Goal: Task Accomplishment & Management: Manage account settings

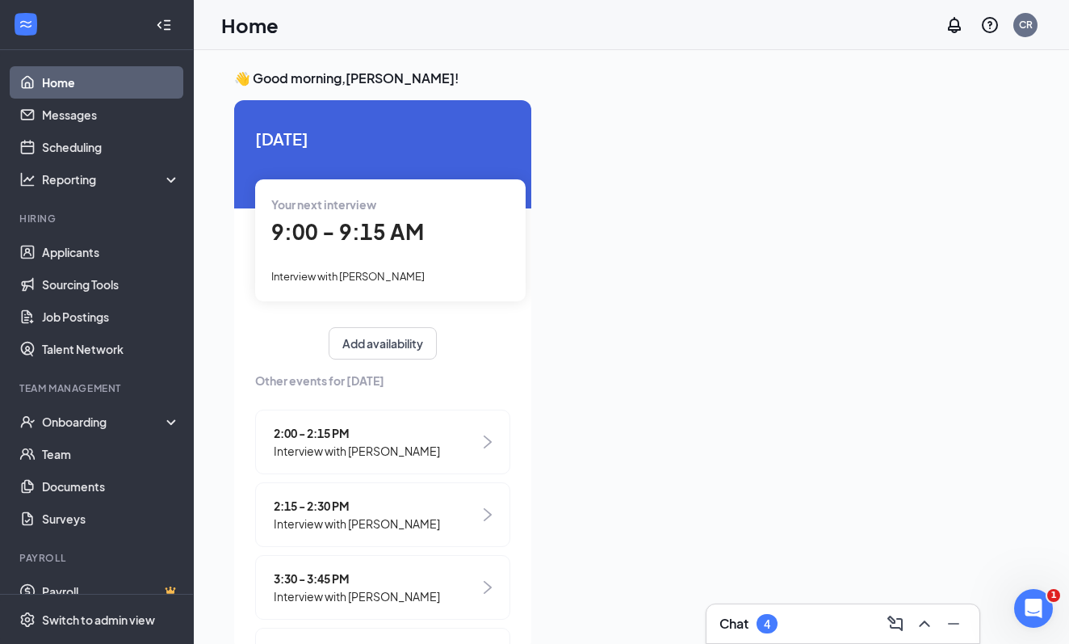
click at [810, 615] on div "Chat 4" at bounding box center [843, 624] width 247 height 26
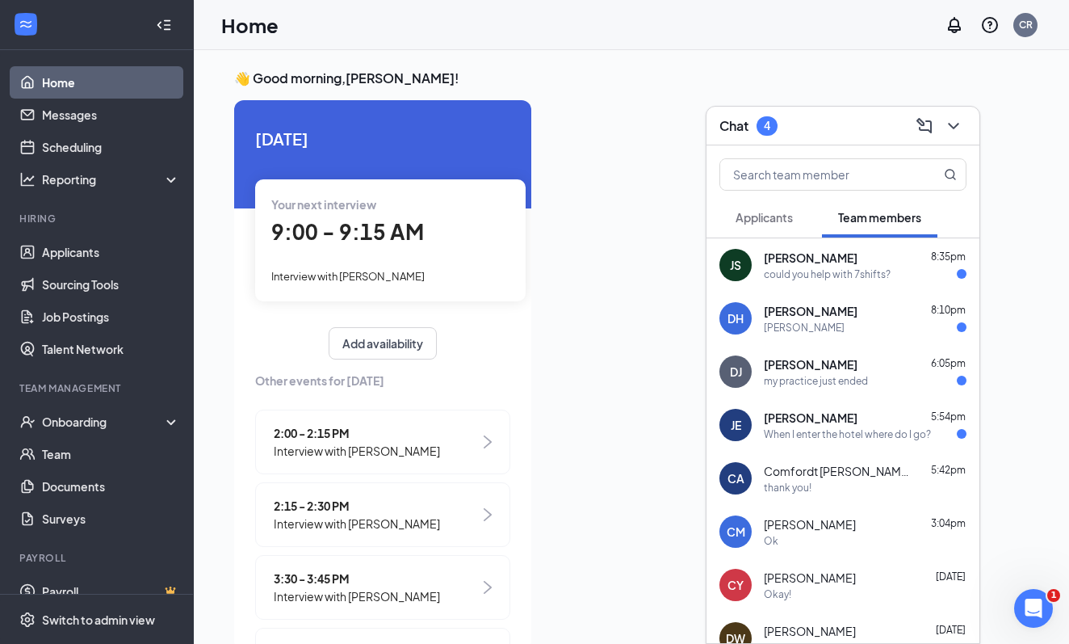
click at [884, 415] on div "[PERSON_NAME] 5:54pm" at bounding box center [865, 417] width 203 height 16
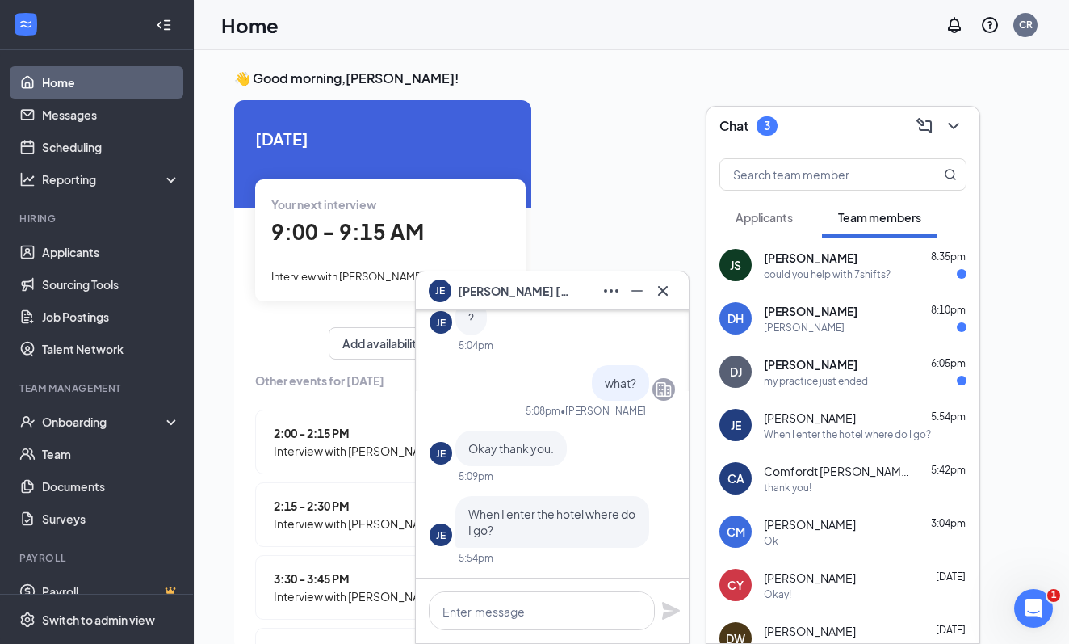
click at [569, 291] on div "[PERSON_NAME]" at bounding box center [552, 291] width 247 height 26
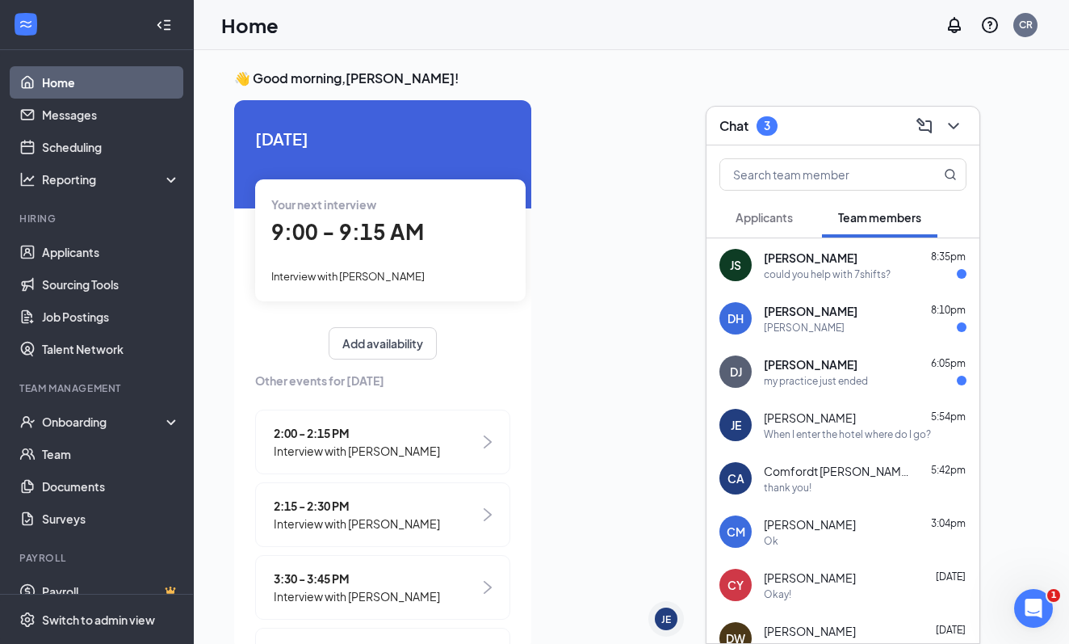
click at [767, 119] on div "3" at bounding box center [767, 126] width 6 height 14
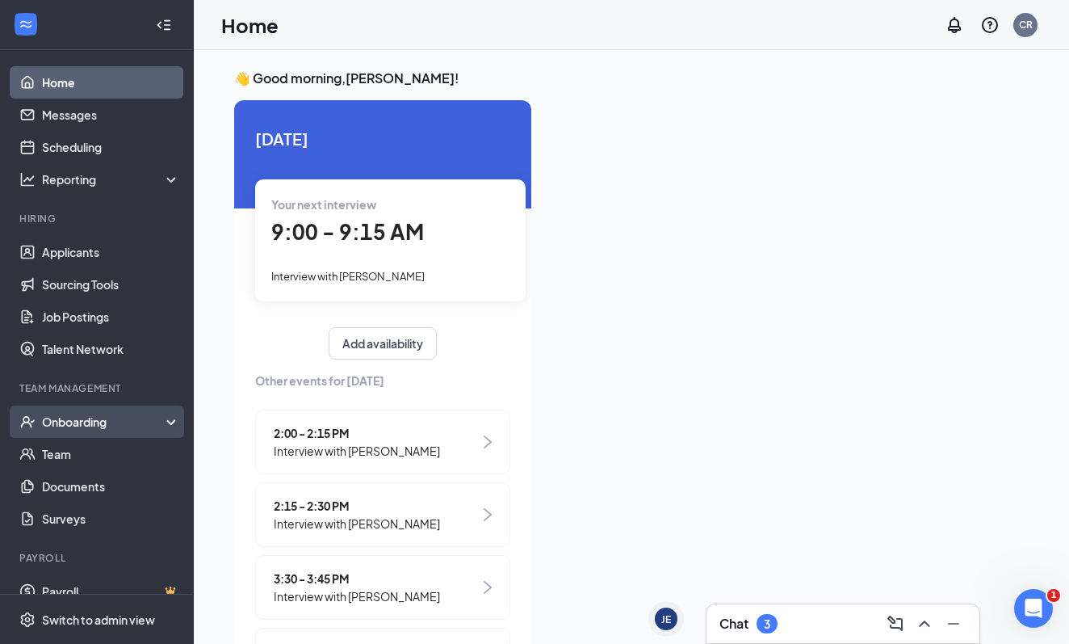
click at [87, 429] on div "Onboarding" at bounding box center [104, 421] width 124 height 16
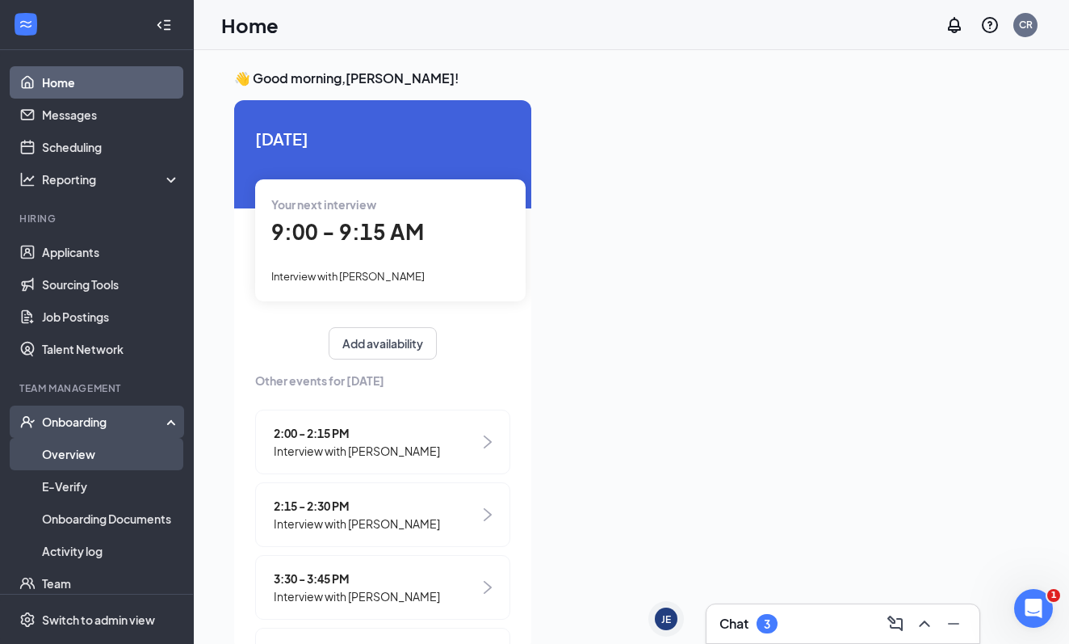
click at [77, 454] on link "Overview" at bounding box center [111, 454] width 138 height 32
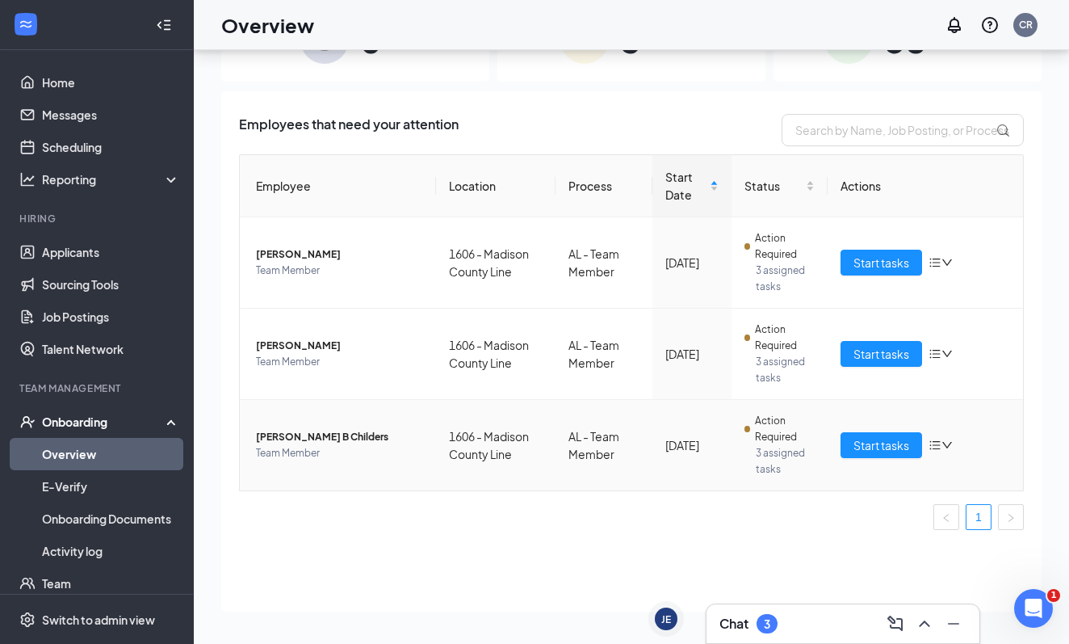
scroll to position [73, 0]
click at [889, 446] on span "Start tasks" at bounding box center [882, 445] width 56 height 18
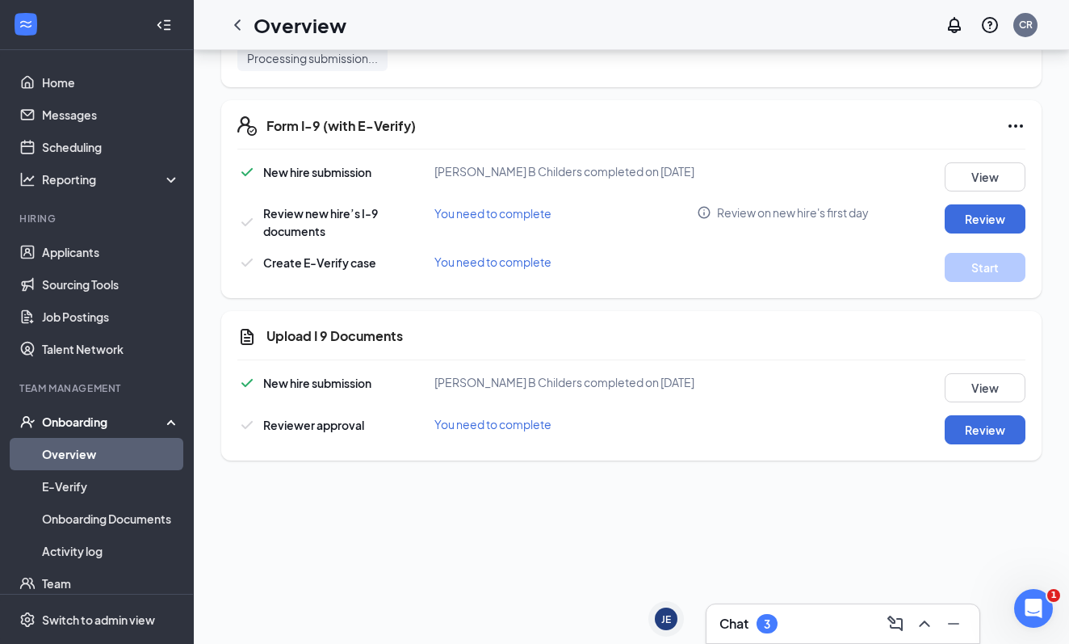
scroll to position [1399, 0]
click at [992, 433] on button "Review" at bounding box center [985, 429] width 81 height 29
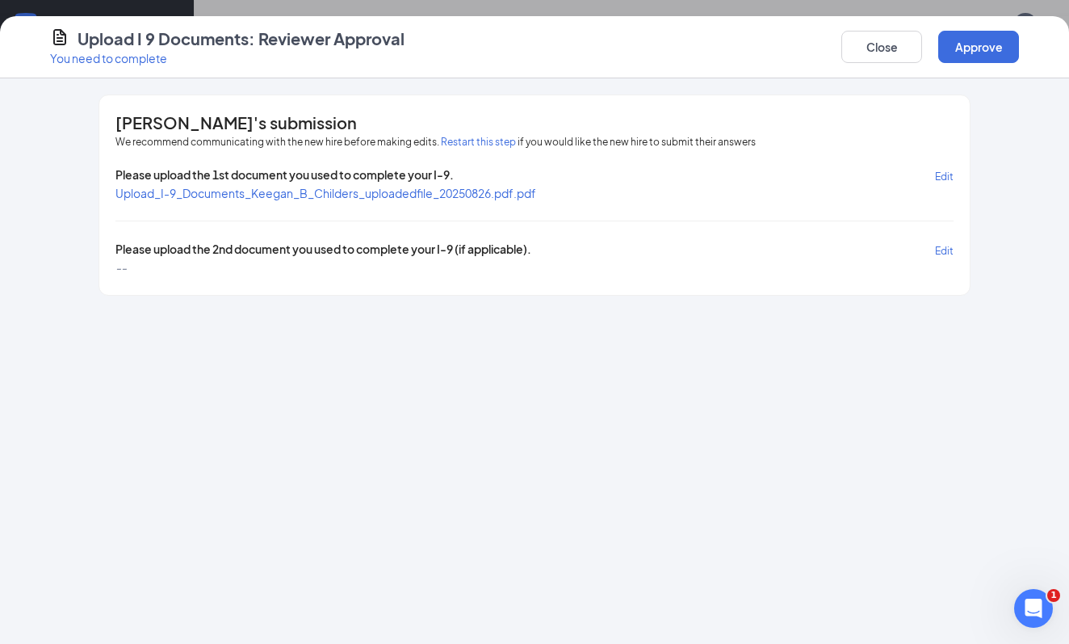
click at [512, 195] on span "Upload_I-9_Documents_Keegan_B_Childers_uploadedfile_20250826.pdf.pdf" at bounding box center [325, 193] width 421 height 15
click at [493, 142] on button "Restart this step" at bounding box center [478, 142] width 75 height 16
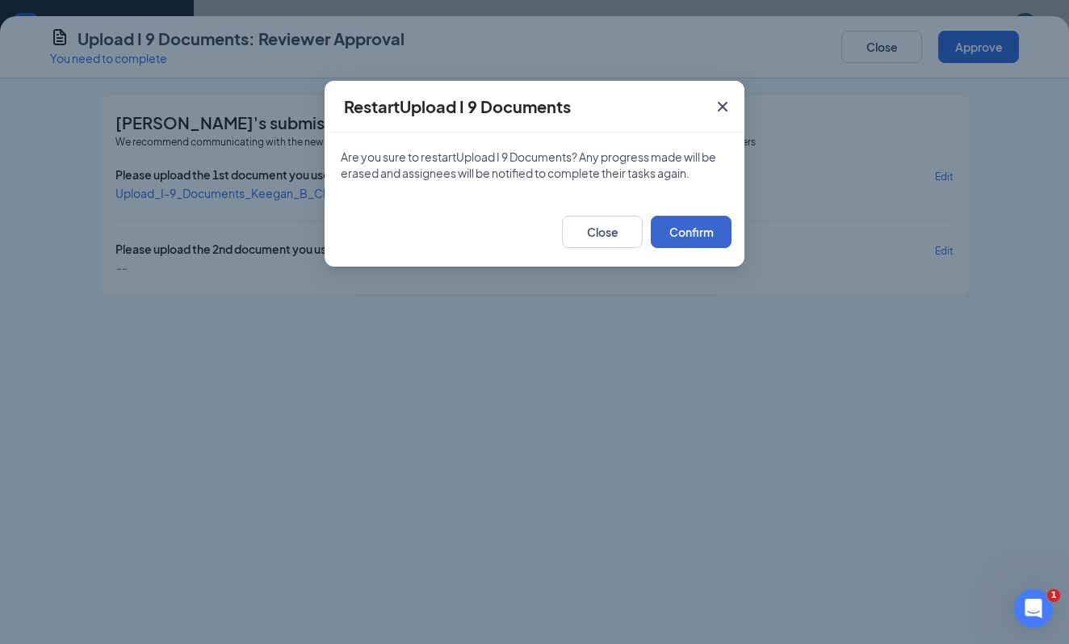
click at [699, 239] on button "Confirm" at bounding box center [691, 232] width 81 height 32
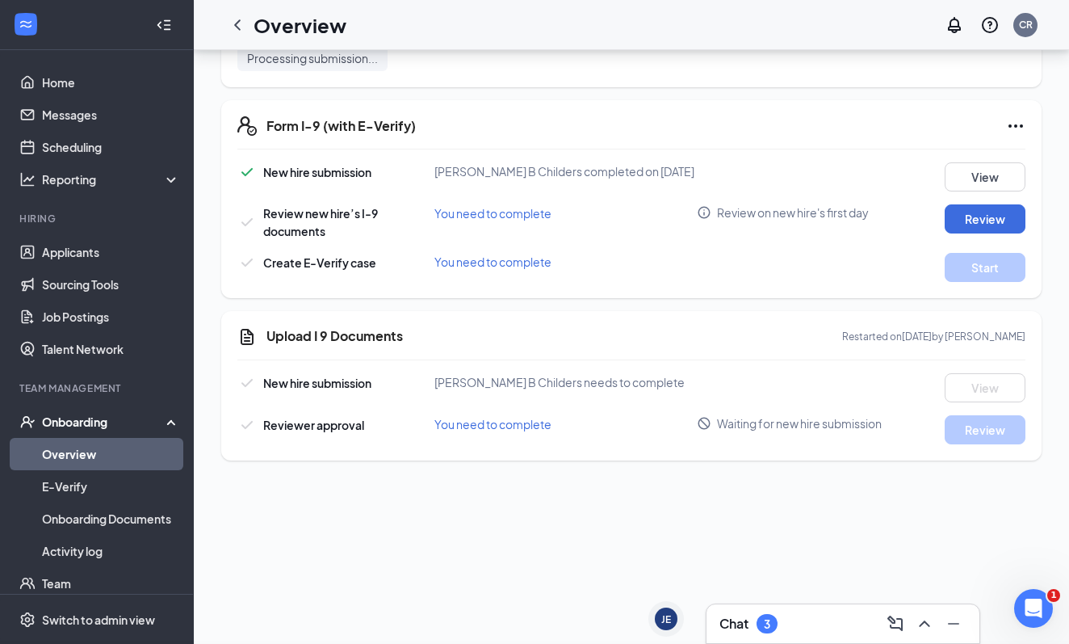
scroll to position [123, 0]
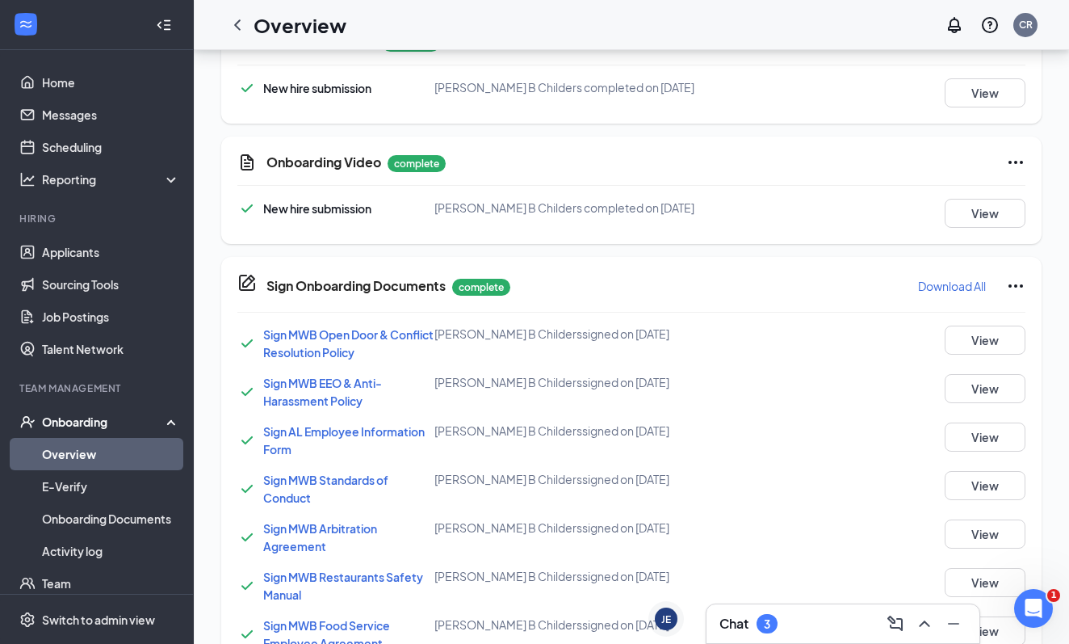
click at [792, 623] on div "Chat 3" at bounding box center [843, 624] width 247 height 26
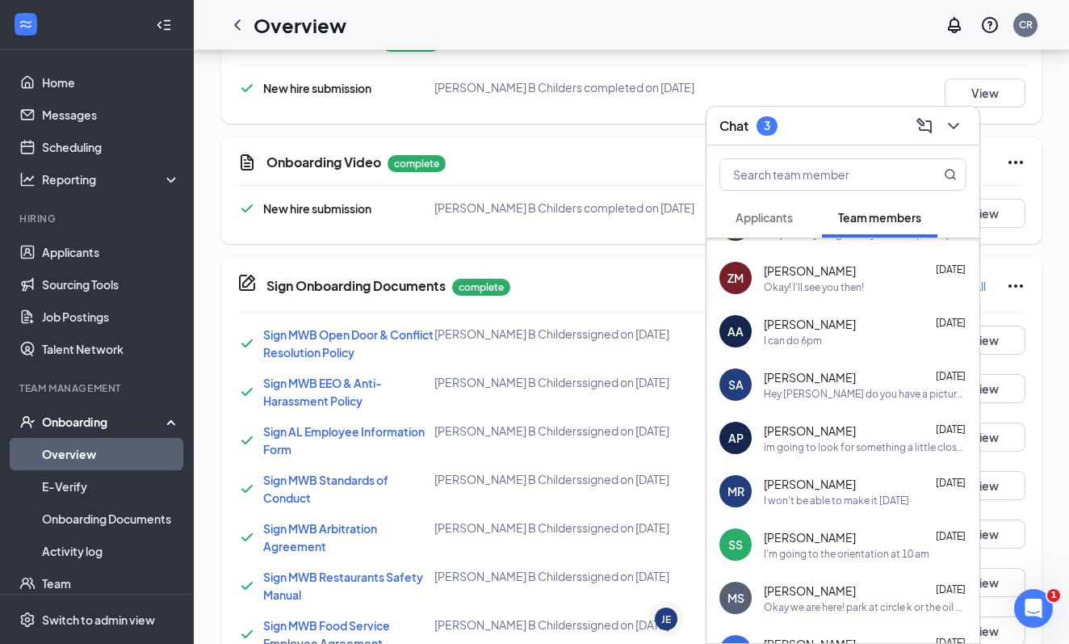
scroll to position [841, 0]
click at [799, 179] on input "text" at bounding box center [815, 174] width 191 height 31
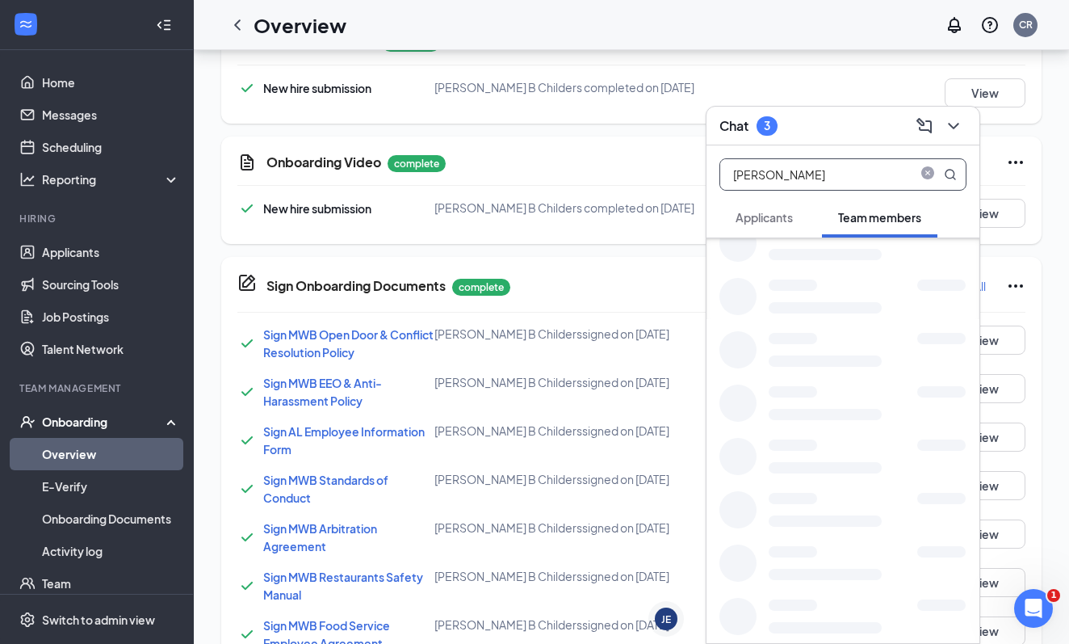
scroll to position [0, 0]
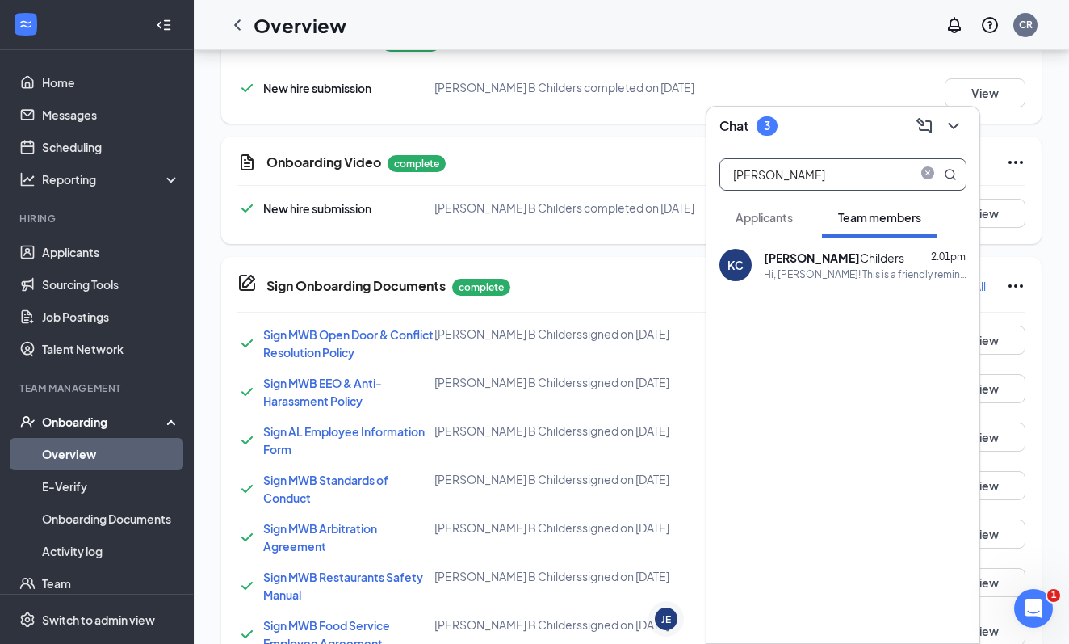
type input "[PERSON_NAME]"
click at [811, 278] on div "Hi, [PERSON_NAME]! This is a friendly reminder that your interview with [PERSON…" at bounding box center [865, 274] width 203 height 14
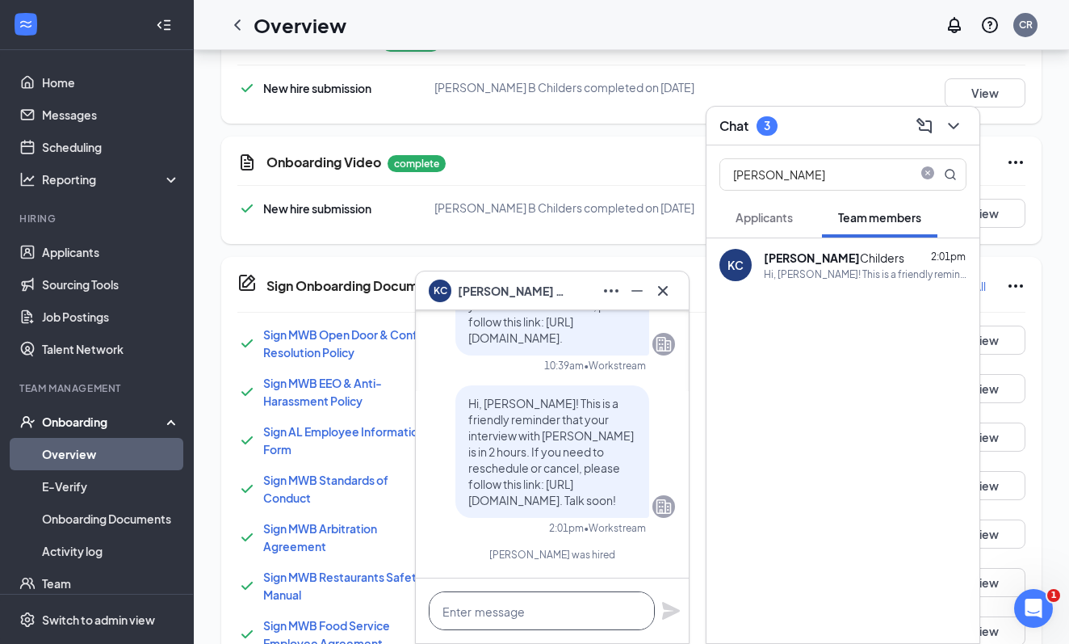
click at [514, 616] on textarea at bounding box center [542, 610] width 226 height 39
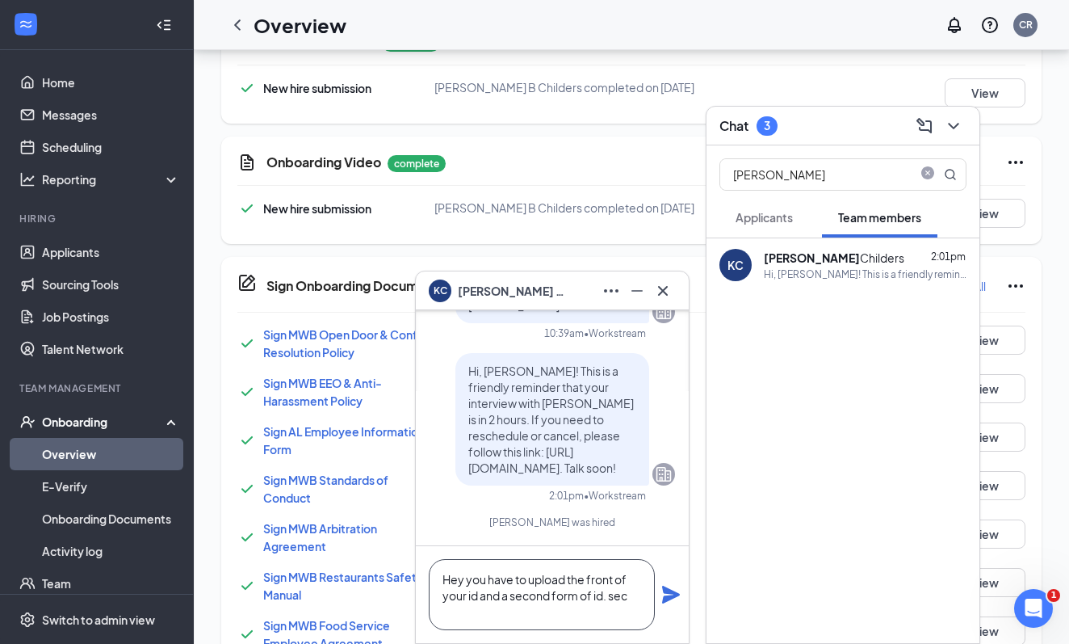
scroll to position [1, 0]
type textarea "Hey you have to upload the front of your id and a second form of id. social or …"
drag, startPoint x: 517, startPoint y: 611, endPoint x: 669, endPoint y: 595, distance: 152.6
click at [669, 595] on icon "Plane" at bounding box center [671, 594] width 18 height 18
click at [557, 292] on div "[PERSON_NAME]" at bounding box center [552, 291] width 247 height 26
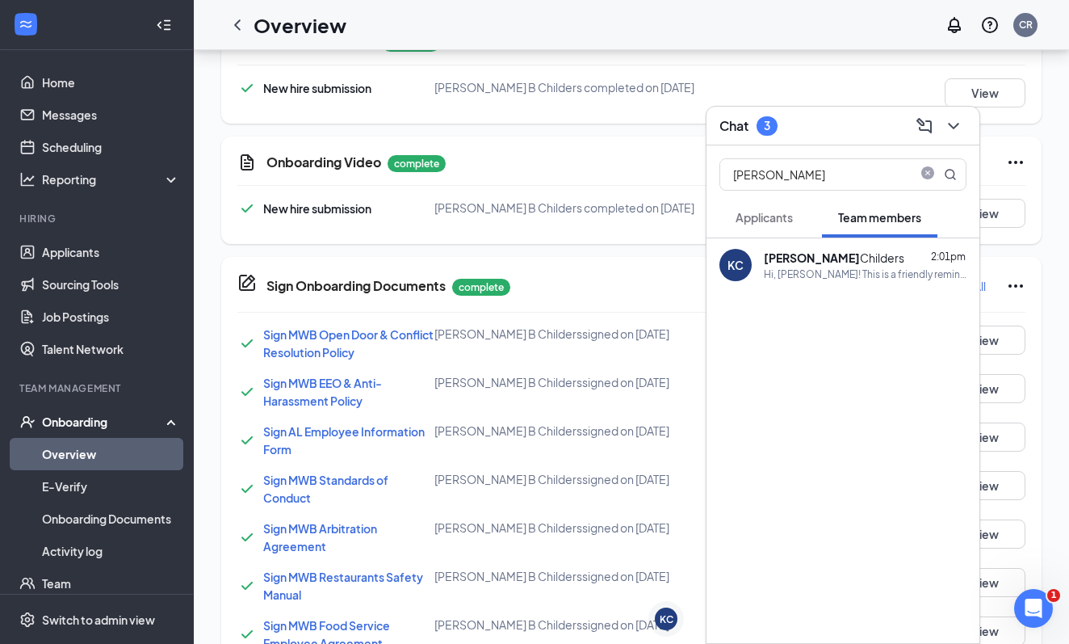
click at [825, 120] on div "Chat 3" at bounding box center [843, 125] width 247 height 25
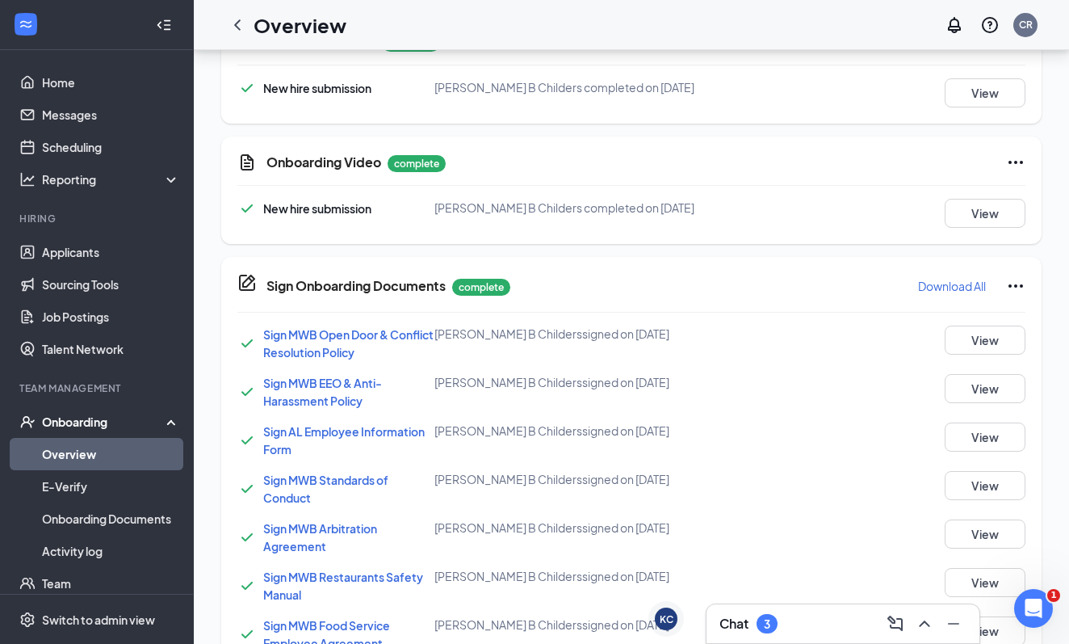
click at [794, 639] on div "Chat 3" at bounding box center [843, 623] width 273 height 39
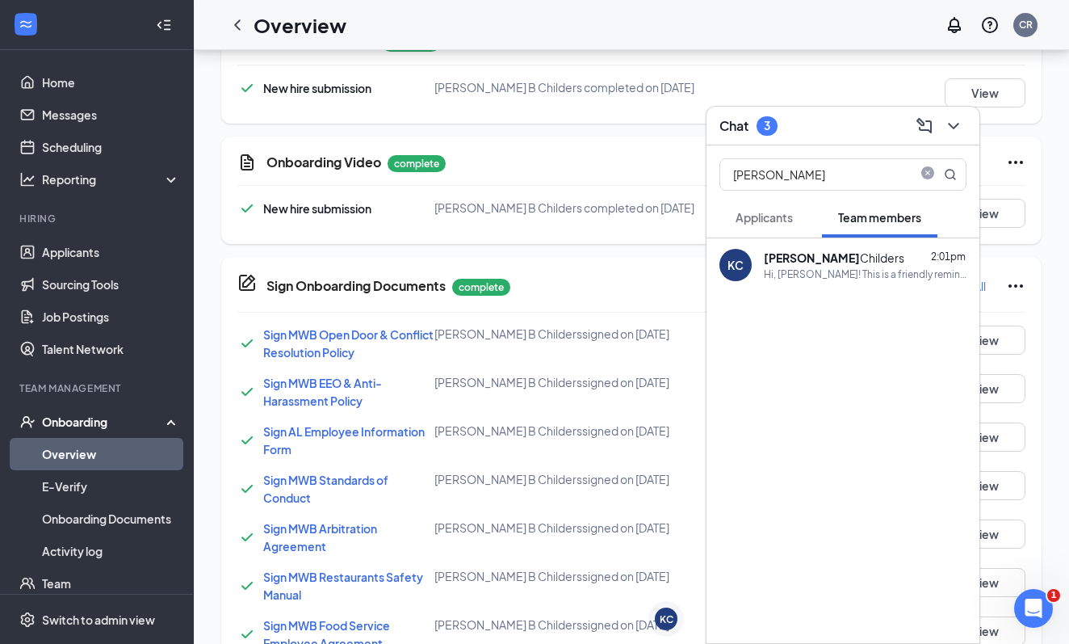
click at [769, 212] on span "Applicants" at bounding box center [764, 217] width 57 height 15
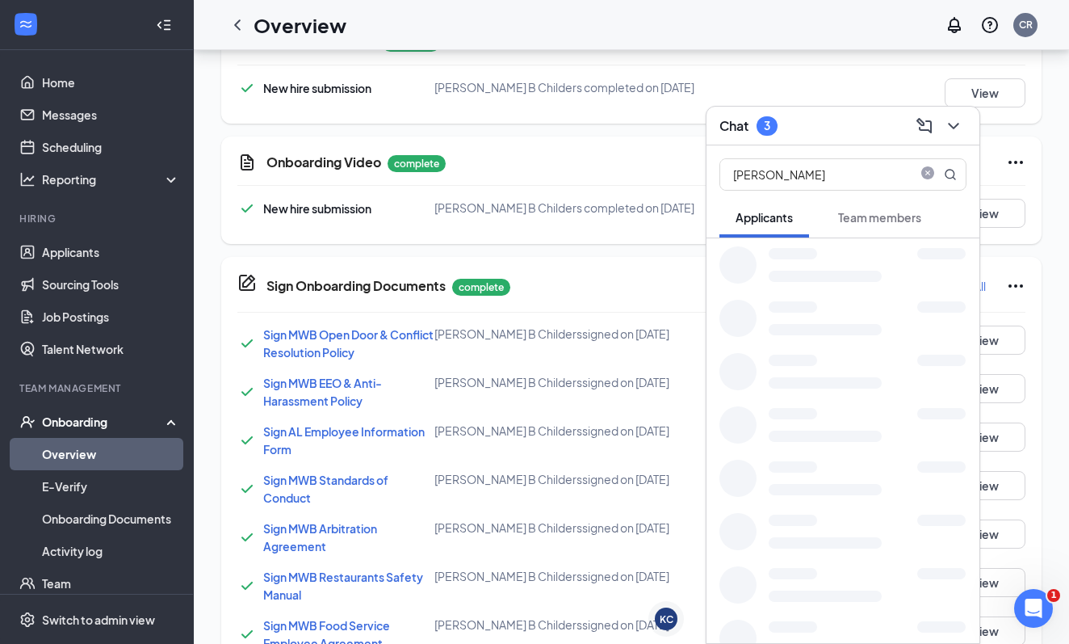
click at [859, 230] on button "Team members" at bounding box center [879, 217] width 115 height 40
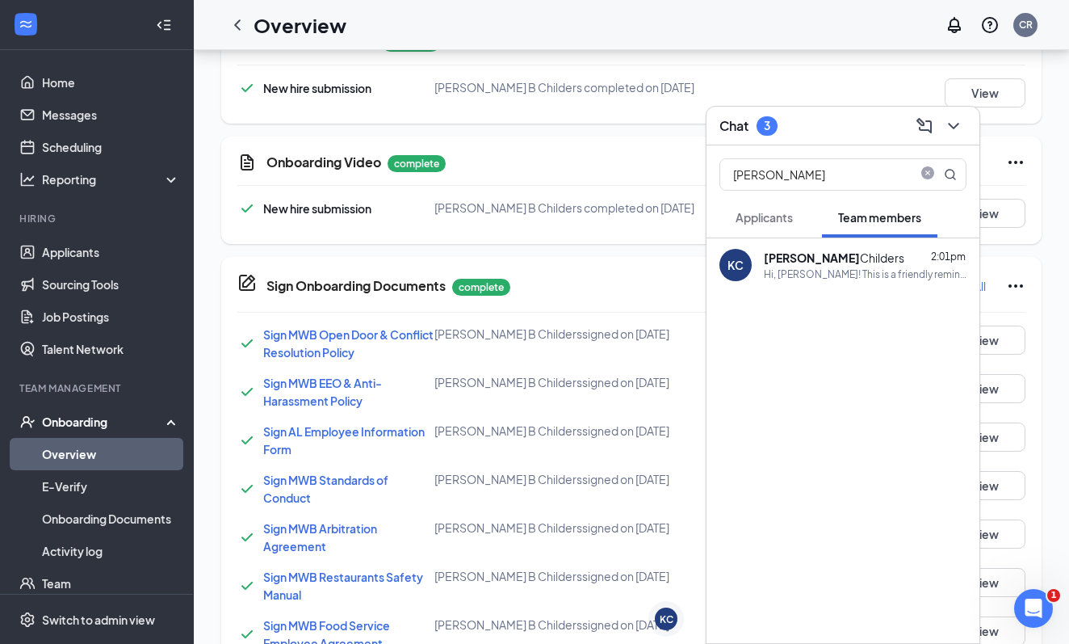
click at [799, 120] on div "Chat 3" at bounding box center [843, 125] width 247 height 25
